Goal: Find specific page/section: Find specific page/section

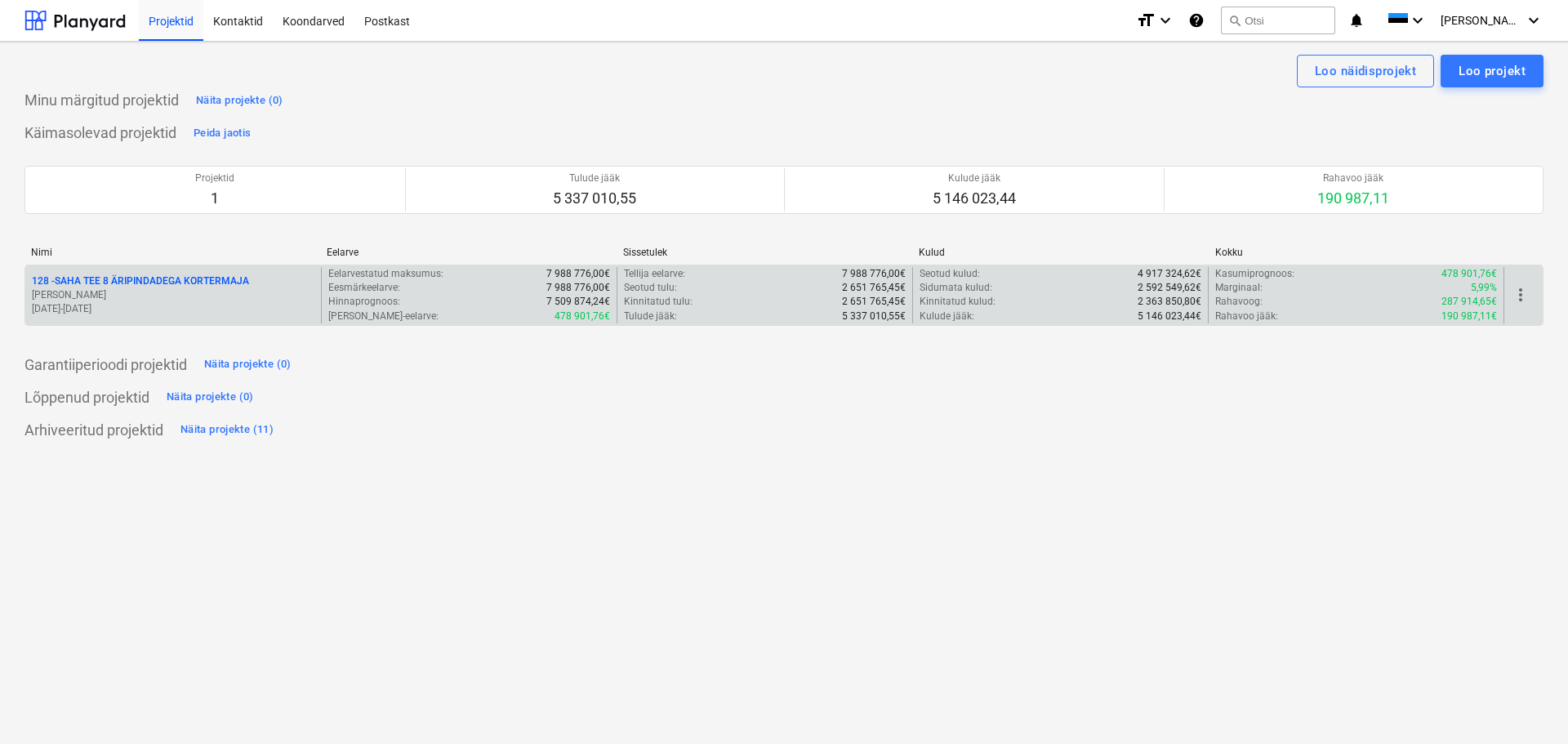
click at [177, 276] on p "128 - SAHA TEE 8 ÄRIPINDADEGA KORTERMAJA" at bounding box center [140, 281] width 217 height 14
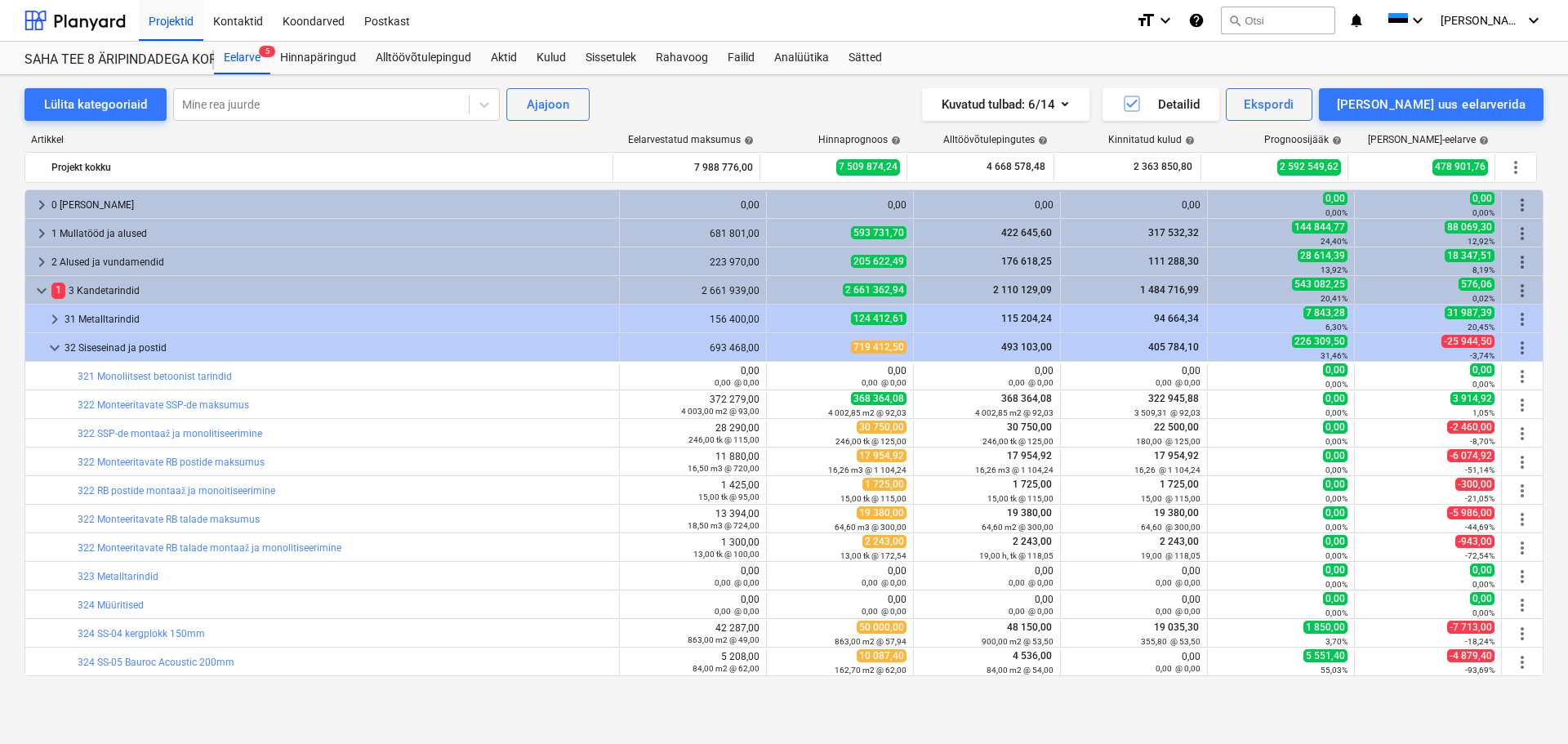
scroll to position [326, 0]
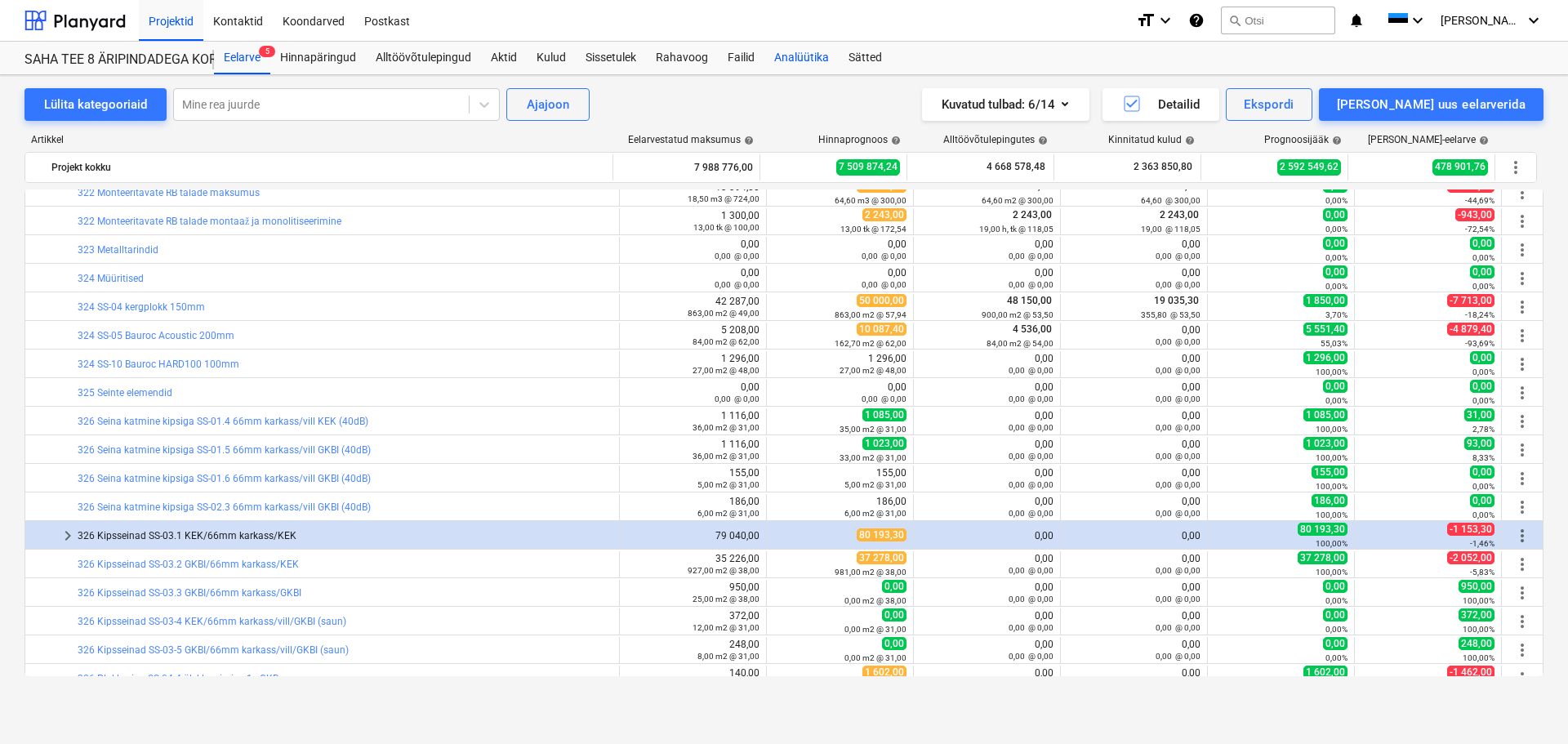
click at [768, 63] on div "Analüütika" at bounding box center [801, 58] width 74 height 33
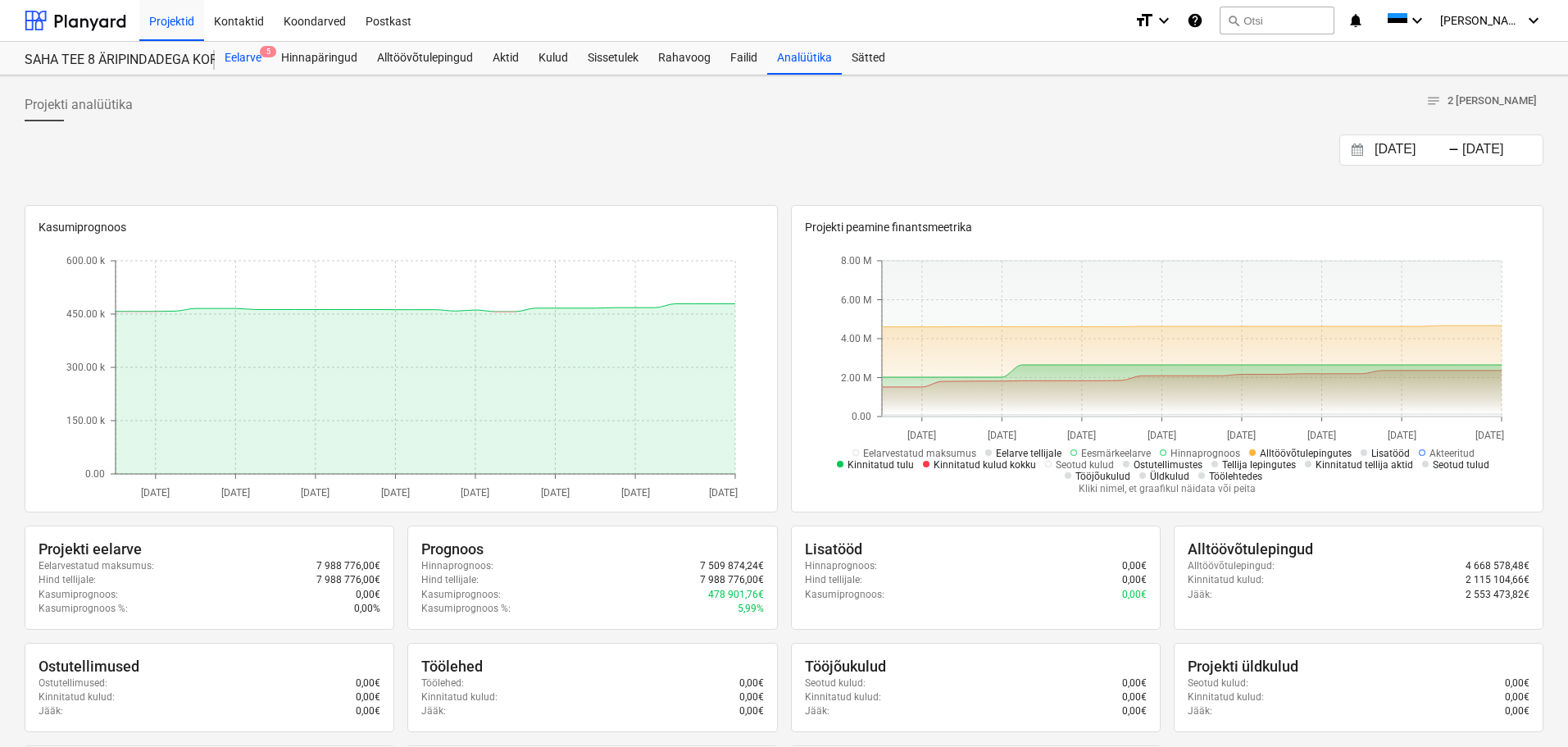
click at [250, 64] on div "Eelarve 5" at bounding box center [243, 58] width 56 height 33
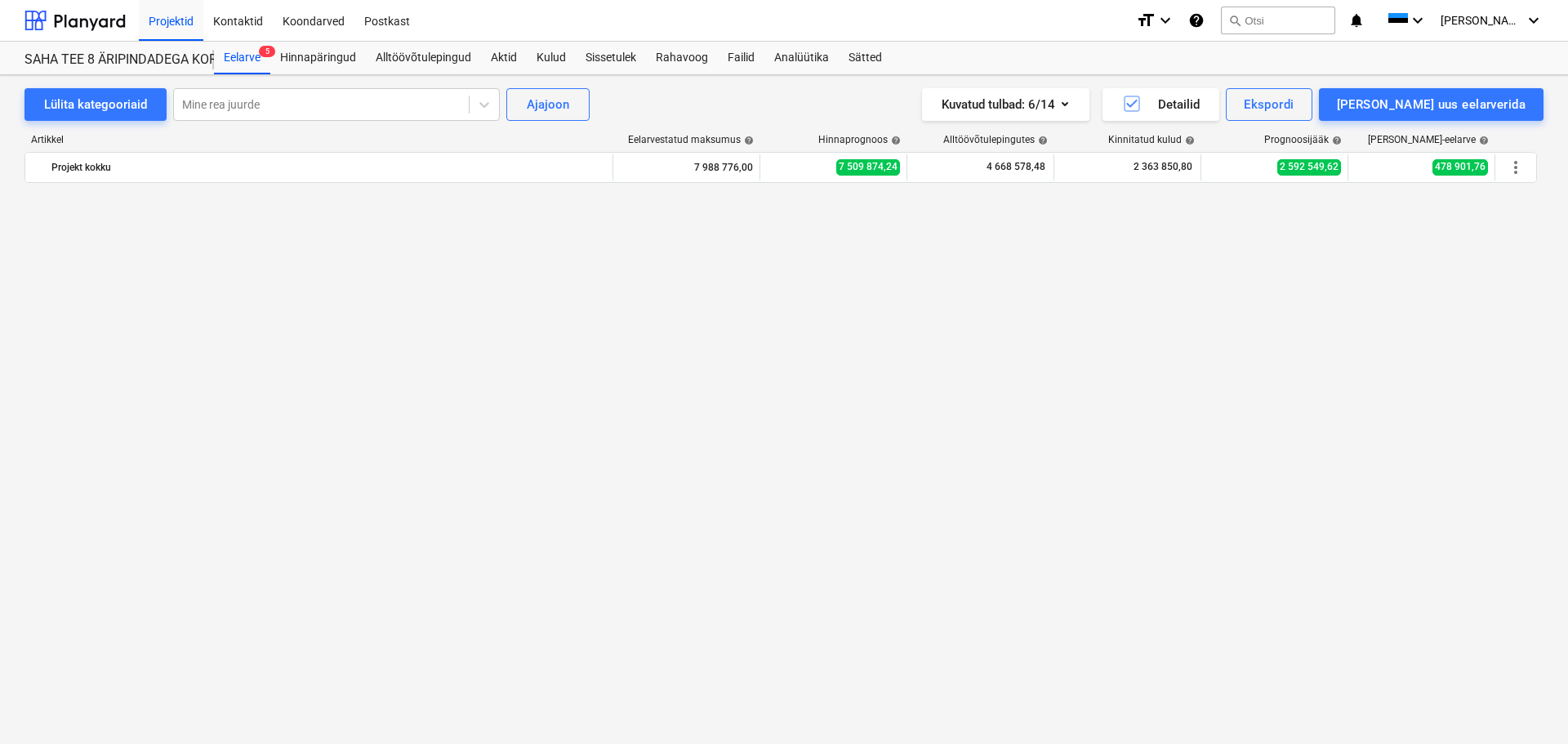
scroll to position [1634, 0]
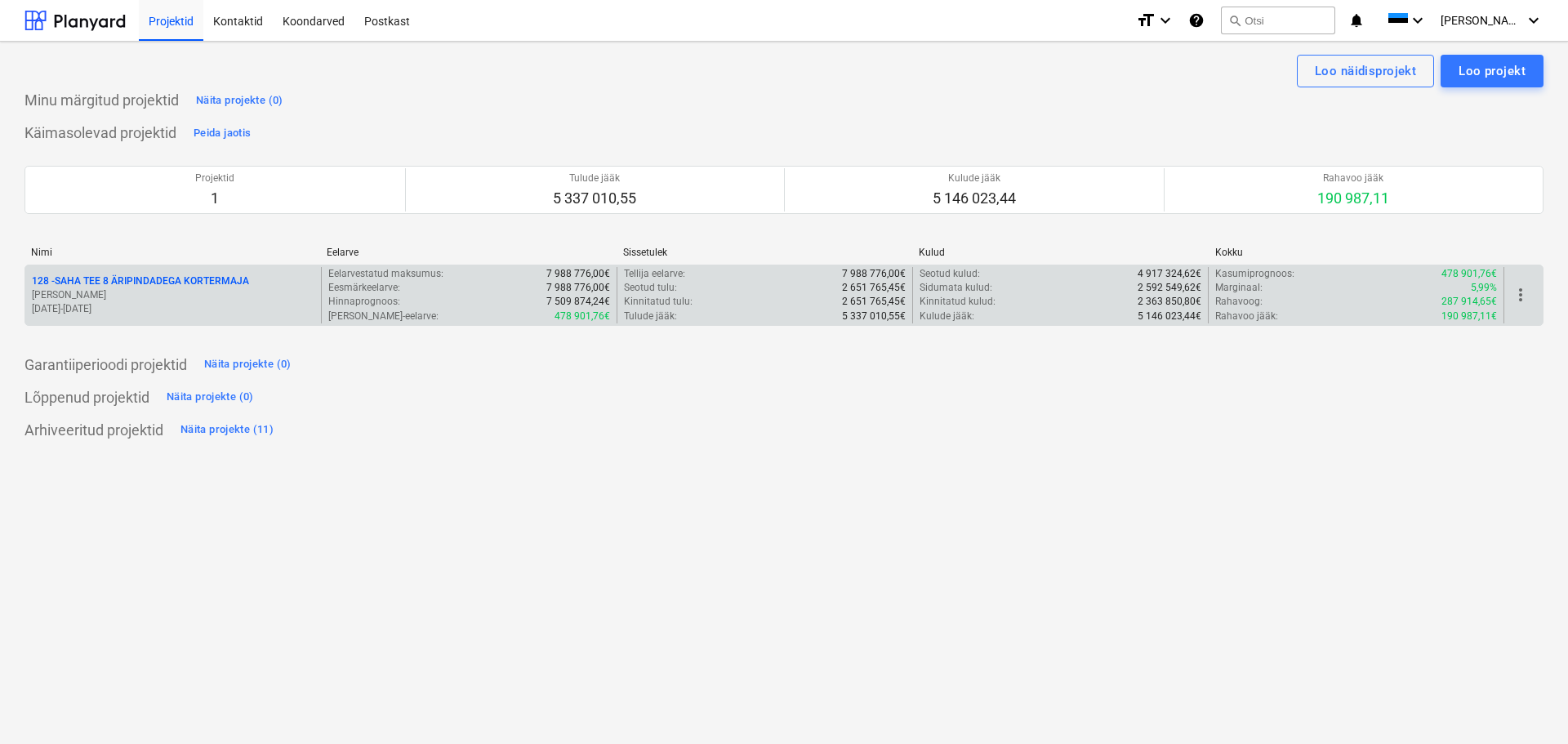
click at [155, 287] on p "128 - SAHA TEE 8 ÄRIPINDADEGA KORTERMAJA" at bounding box center [140, 281] width 217 height 14
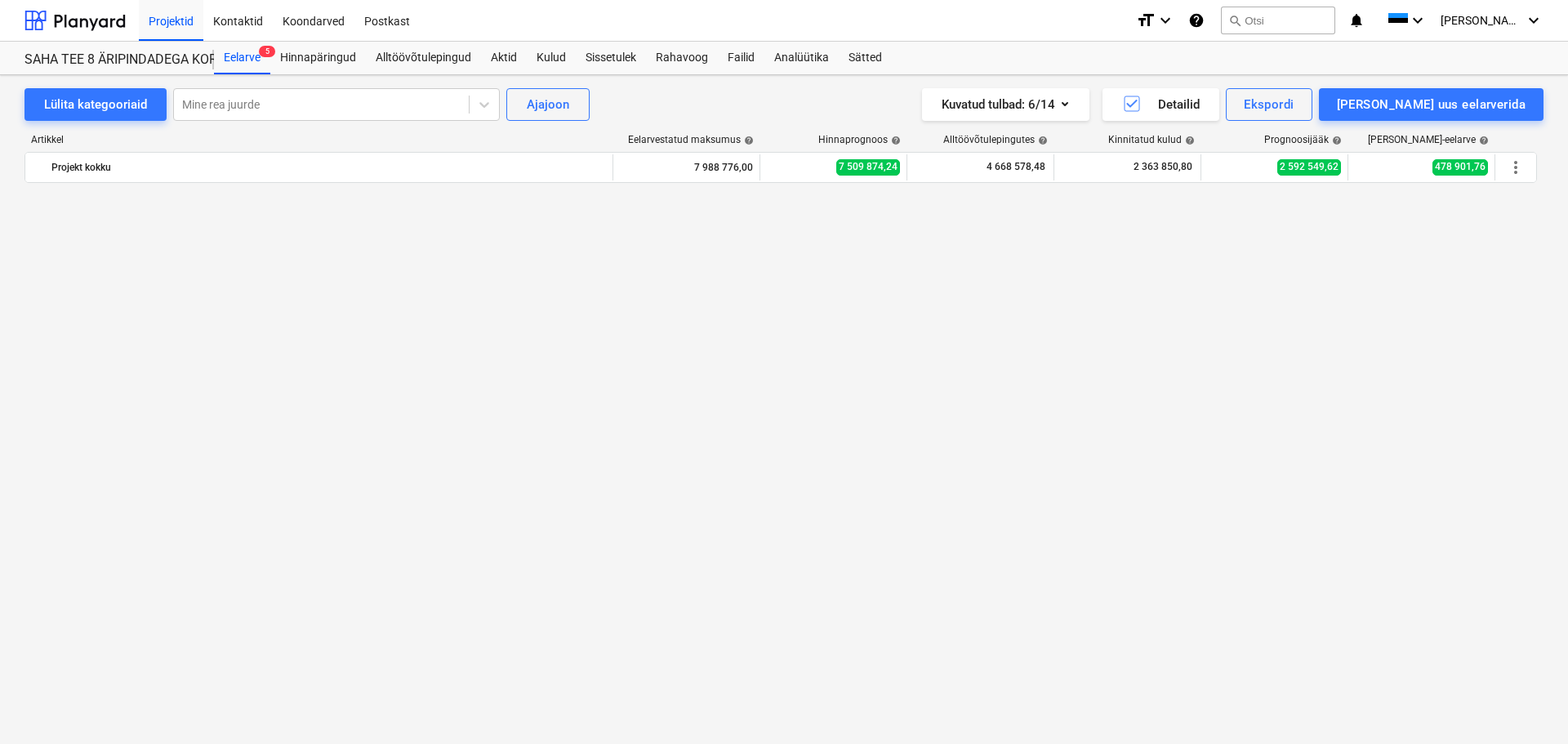
scroll to position [1634, 0]
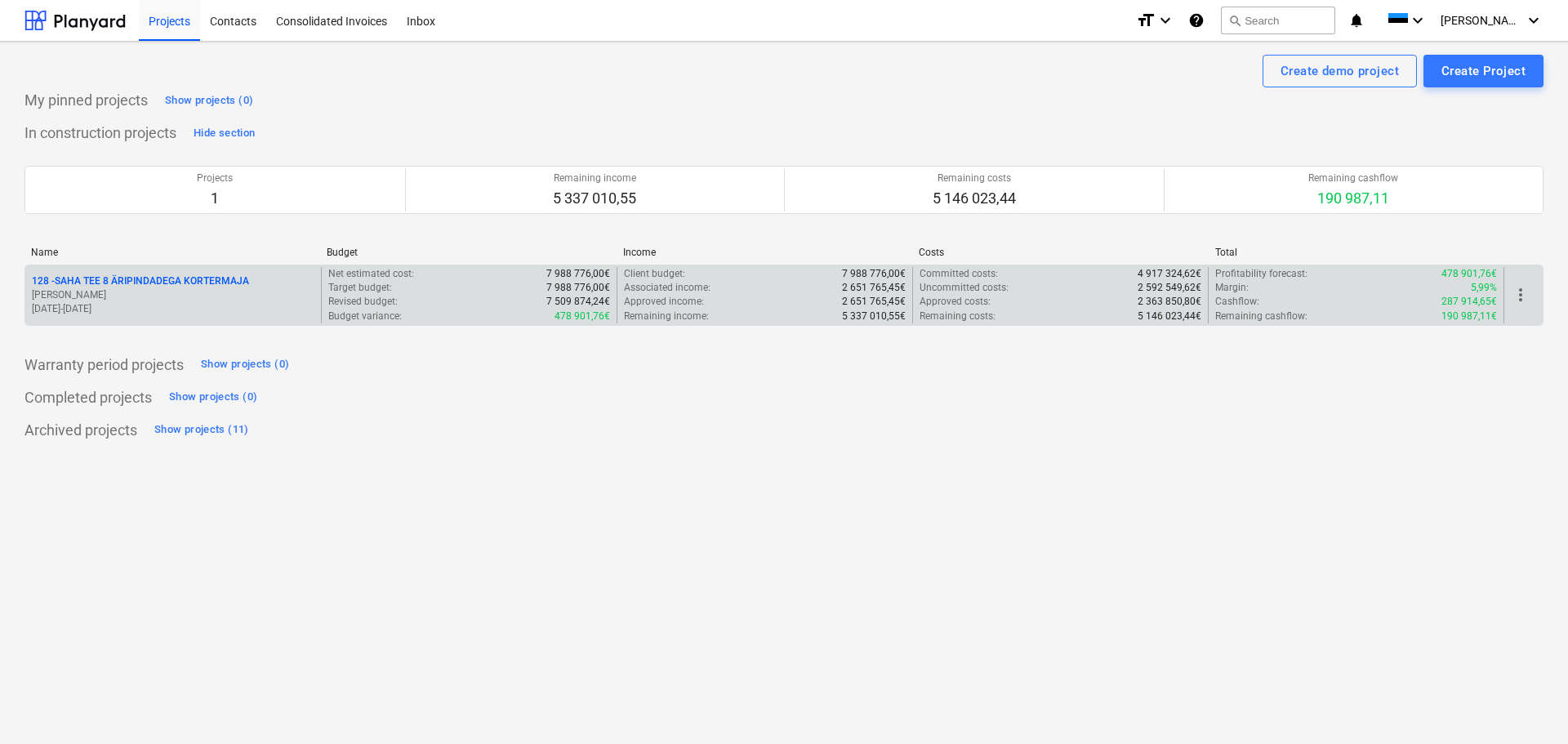
click at [203, 280] on p "128 - SAHA TEE 8 ÄRIPINDADEGA KORTERMAJA" at bounding box center [140, 281] width 217 height 14
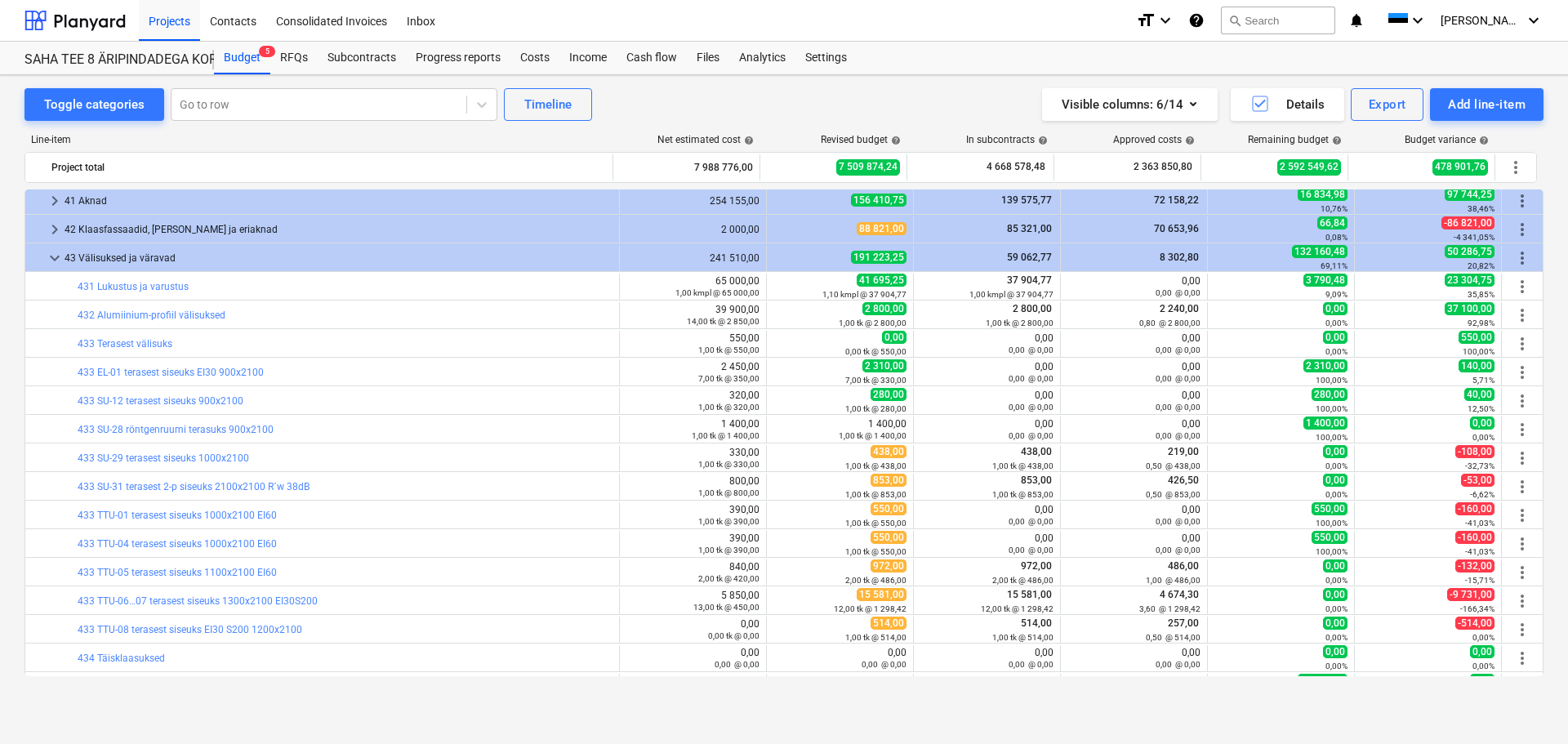
scroll to position [1634, 0]
